Goal: Information Seeking & Learning: Check status

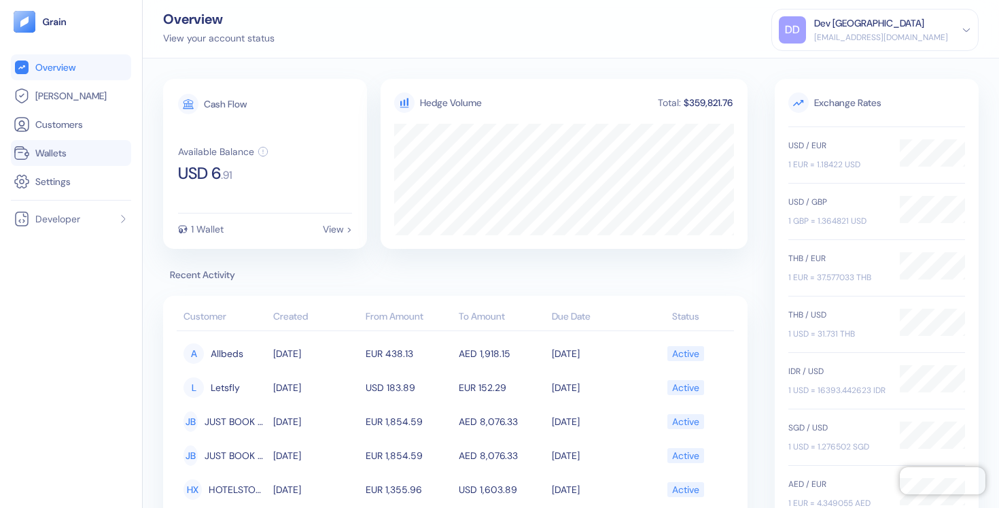
click at [92, 155] on link "Wallets" at bounding box center [71, 153] width 115 height 16
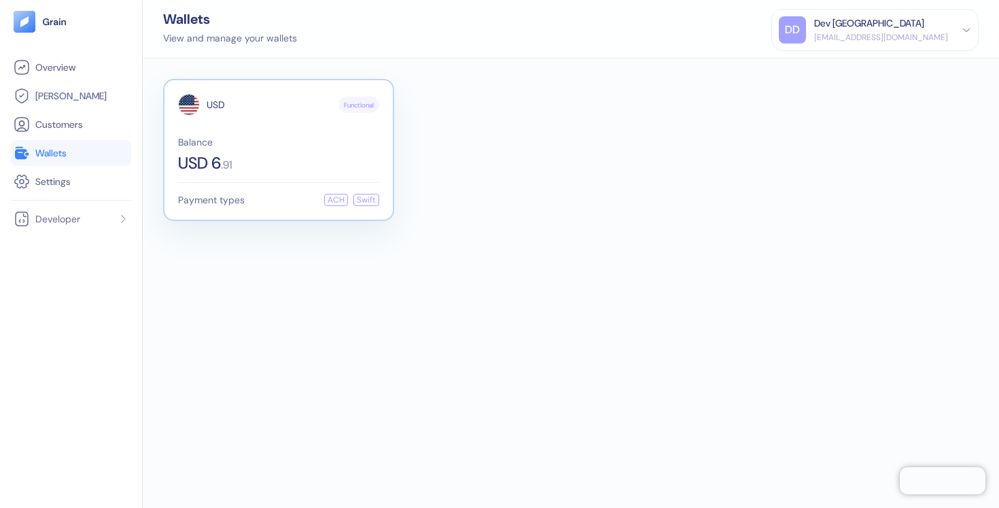
click at [245, 137] on span "Balance" at bounding box center [278, 142] width 201 height 10
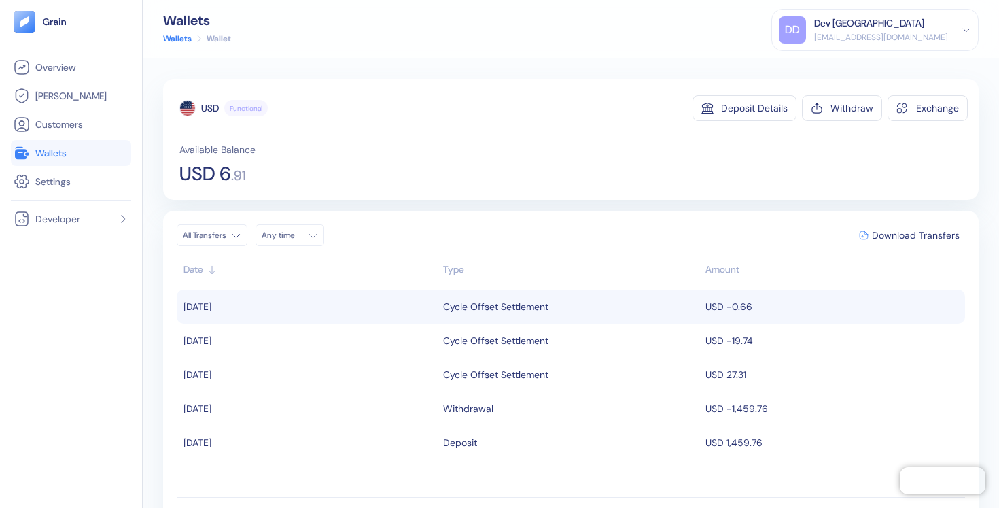
click at [526, 309] on div "Cycle Offset Settlement" at bounding box center [495, 306] width 105 height 23
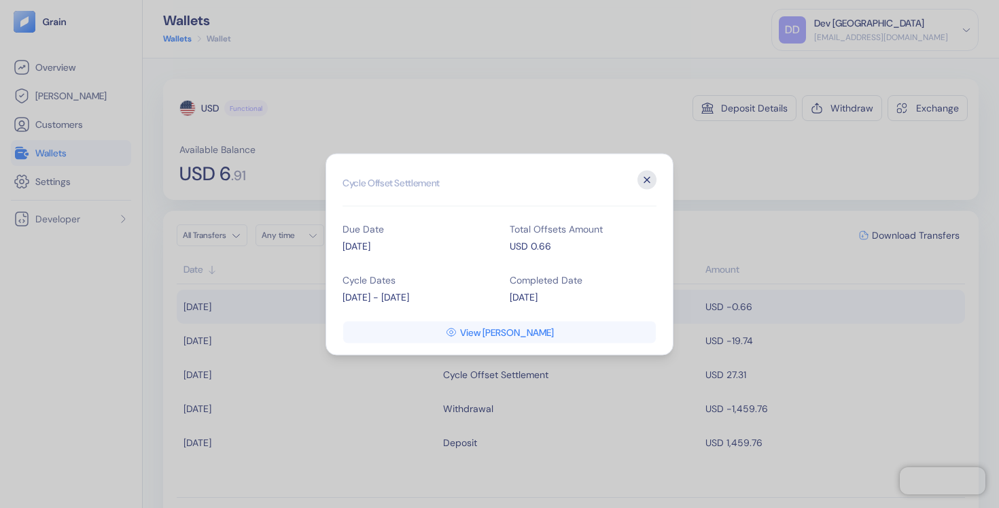
click at [644, 186] on icon "button" at bounding box center [647, 179] width 19 height 19
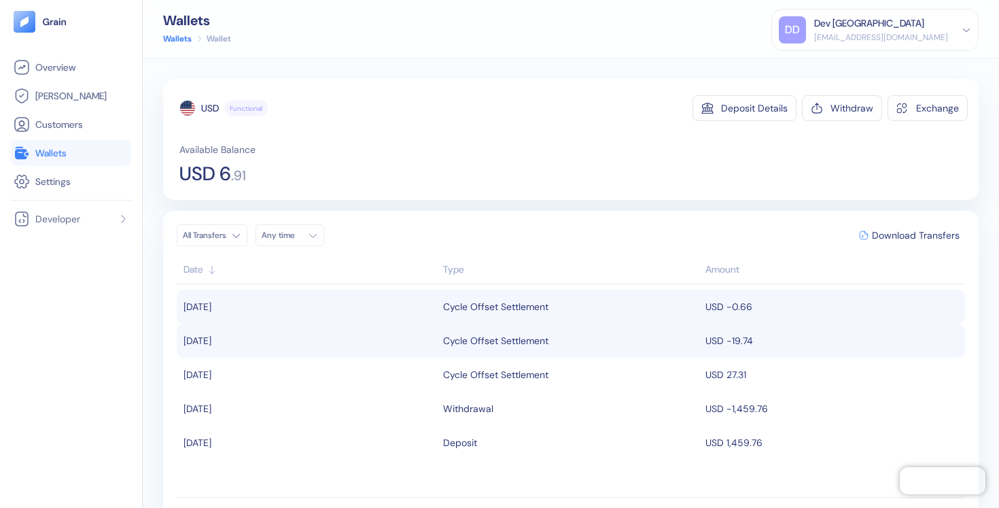
click at [555, 340] on div "Cycle Offset Settlement" at bounding box center [571, 340] width 256 height 23
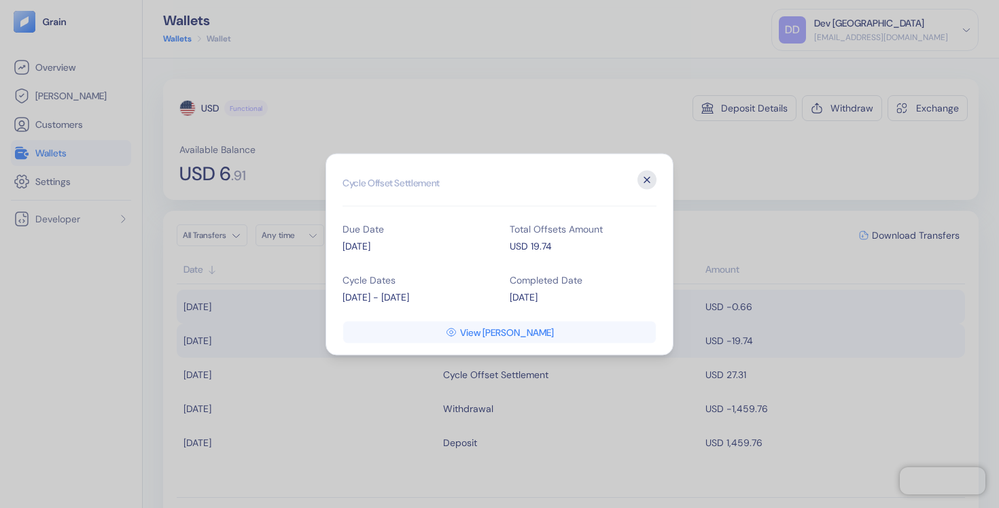
click at [653, 178] on icon "button" at bounding box center [647, 179] width 19 height 19
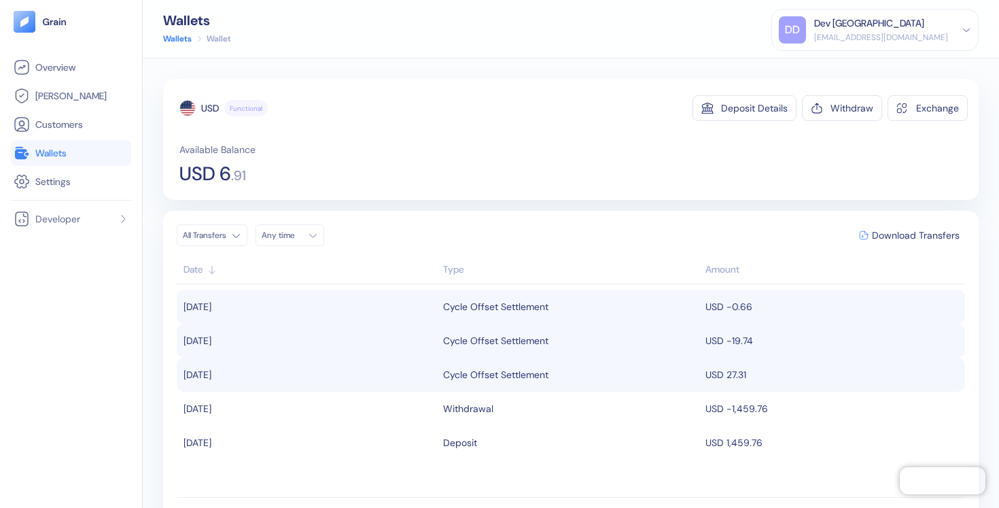
click at [685, 375] on div "Cycle Offset Settlement" at bounding box center [571, 374] width 256 height 23
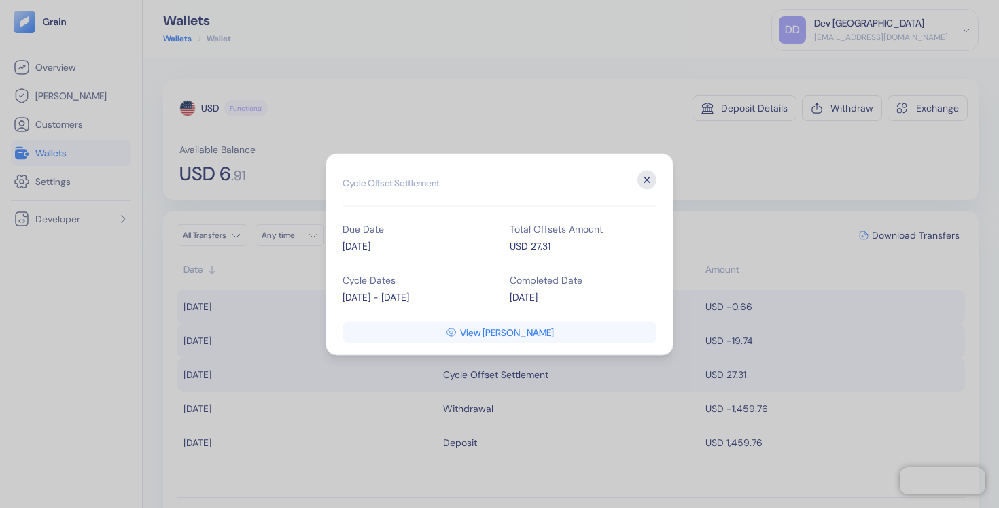
click at [642, 176] on icon "button" at bounding box center [647, 179] width 19 height 19
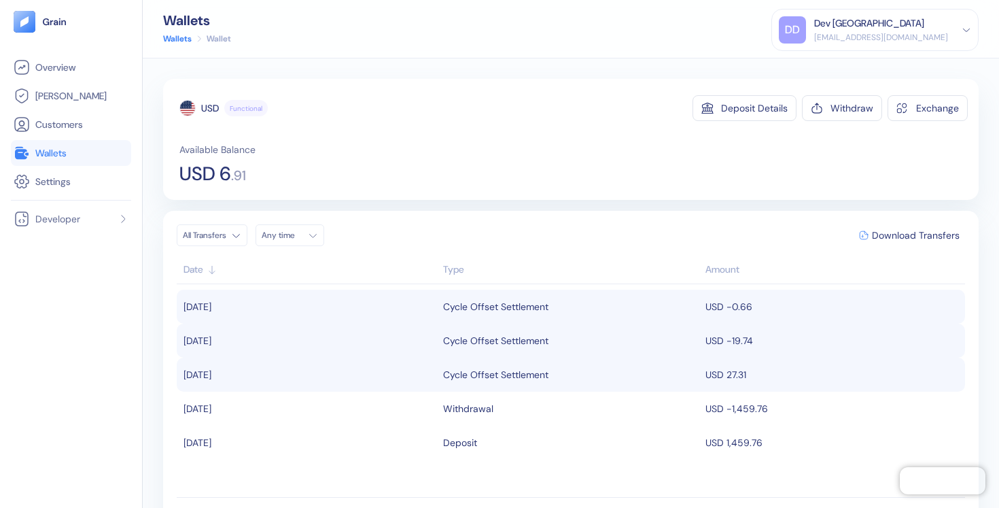
click at [56, 158] on span "Wallets" at bounding box center [50, 153] width 31 height 14
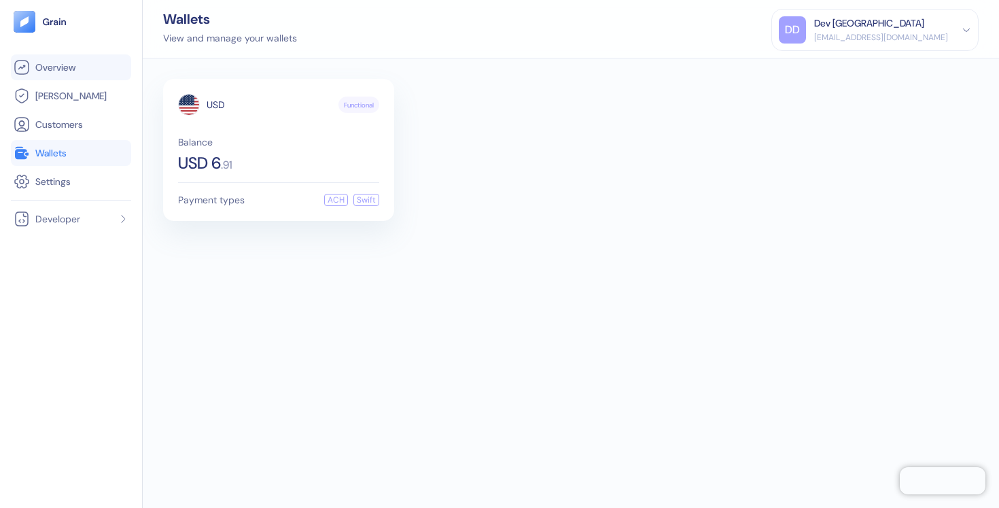
click at [88, 59] on link "Overview" at bounding box center [71, 67] width 115 height 16
